Goal: Find specific page/section: Find specific page/section

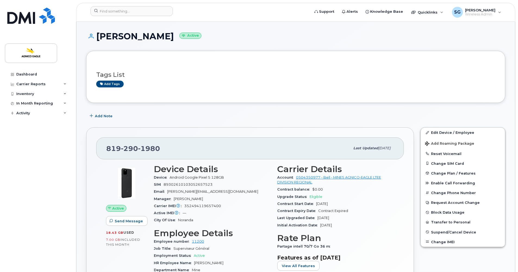
scroll to position [1, 0]
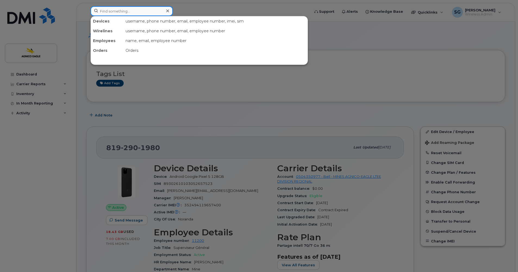
click at [124, 11] on input at bounding box center [131, 11] width 82 height 10
paste input "[PHONE_NUMBER]"
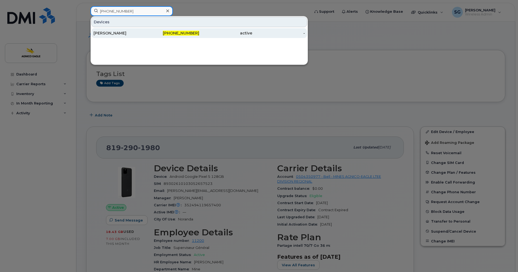
type input "[PHONE_NUMBER]"
click at [188, 33] on span "[PHONE_NUMBER]" at bounding box center [181, 33] width 36 height 5
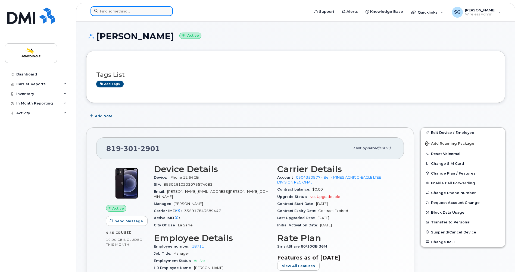
click at [130, 12] on input at bounding box center [131, 11] width 82 height 10
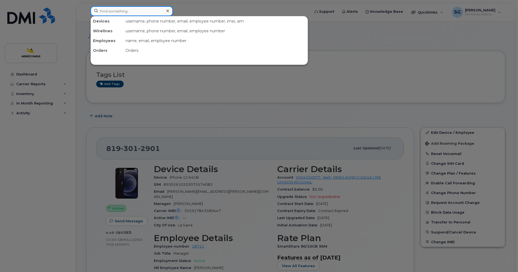
paste input "Anne-Marie Boutin"
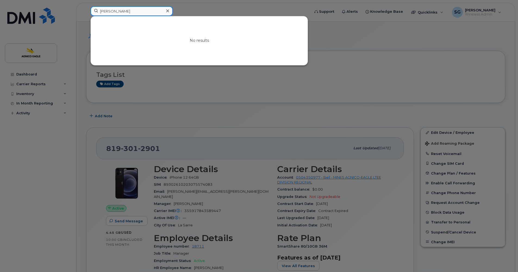
click at [100, 11] on input "Anne-Marie Boutin" at bounding box center [131, 11] width 82 height 10
type input "Anne-Marie Boutin"
click at [168, 9] on icon at bounding box center [167, 11] width 3 height 4
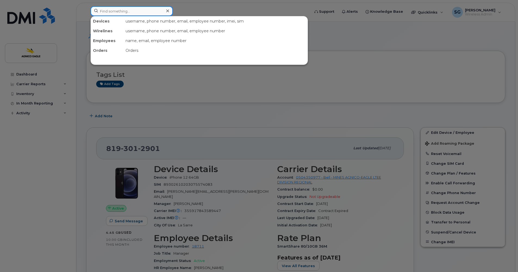
click at [165, 12] on div at bounding box center [131, 11] width 82 height 10
paste input "819-355-0780"
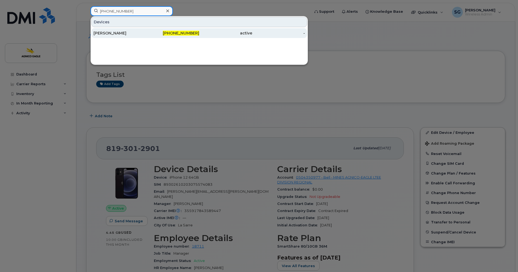
type input "819-355-0780"
click at [184, 32] on span "819-355-0780" at bounding box center [181, 33] width 36 height 5
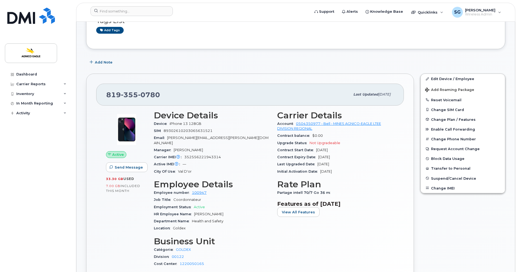
scroll to position [54, 0]
